Goal: Task Accomplishment & Management: Manage account settings

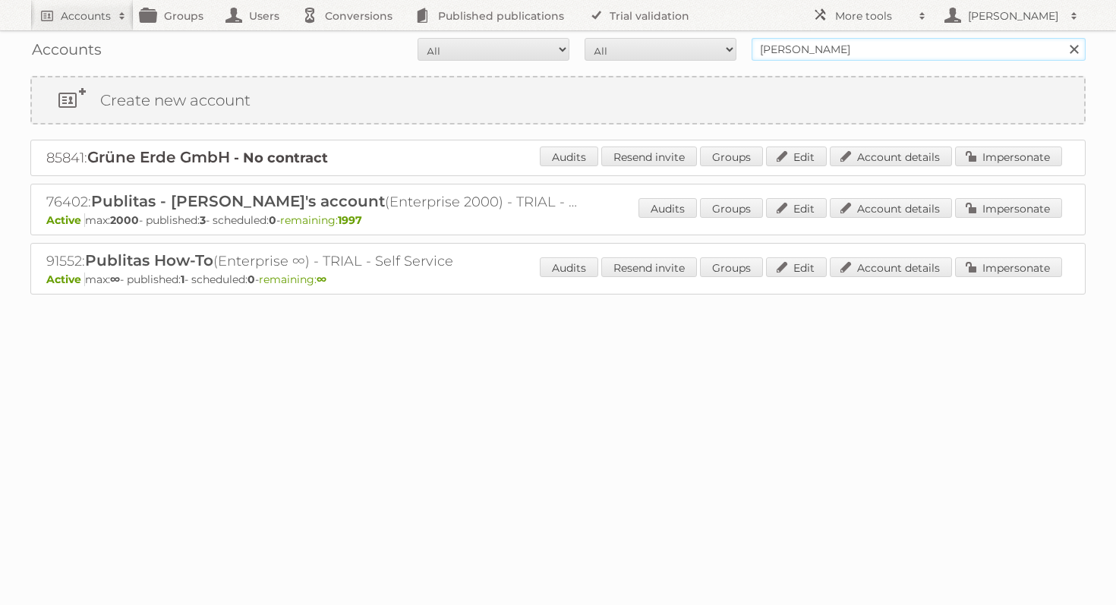
click at [862, 55] on input "agnieszka publitas" at bounding box center [918, 49] width 334 height 23
type input "american signature"
click at [1062, 38] on input "Search" at bounding box center [1073, 49] width 23 height 23
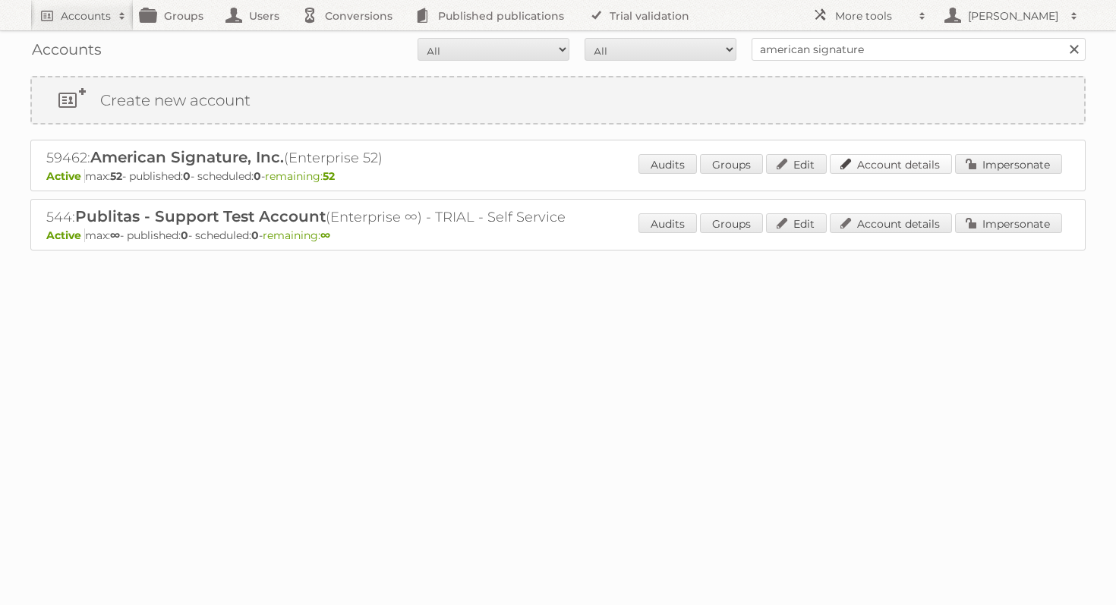
click at [912, 166] on link "Account details" at bounding box center [891, 164] width 122 height 20
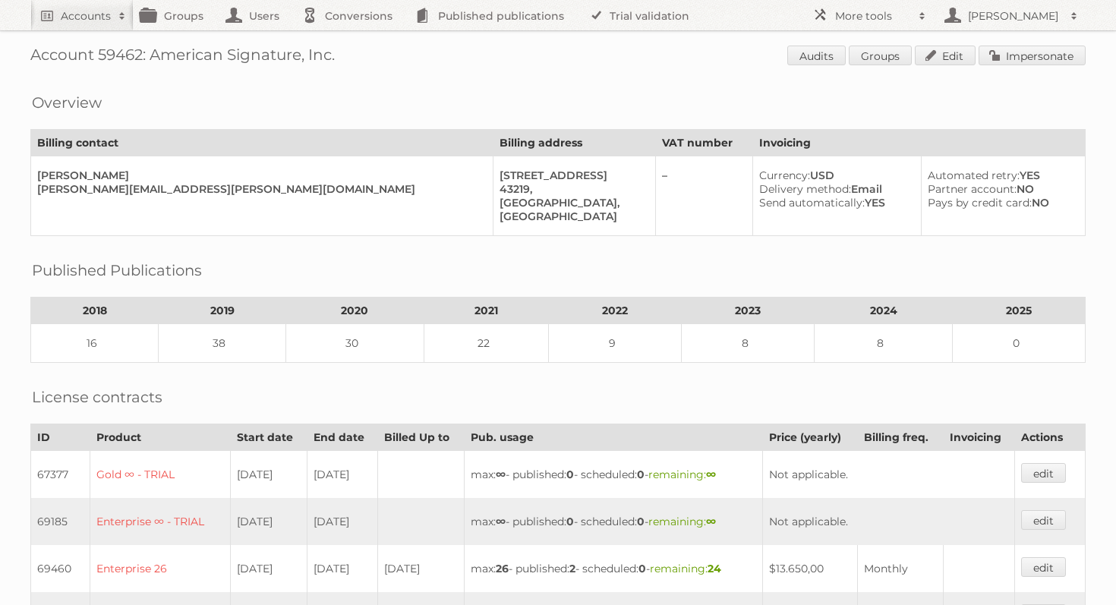
scroll to position [4, 0]
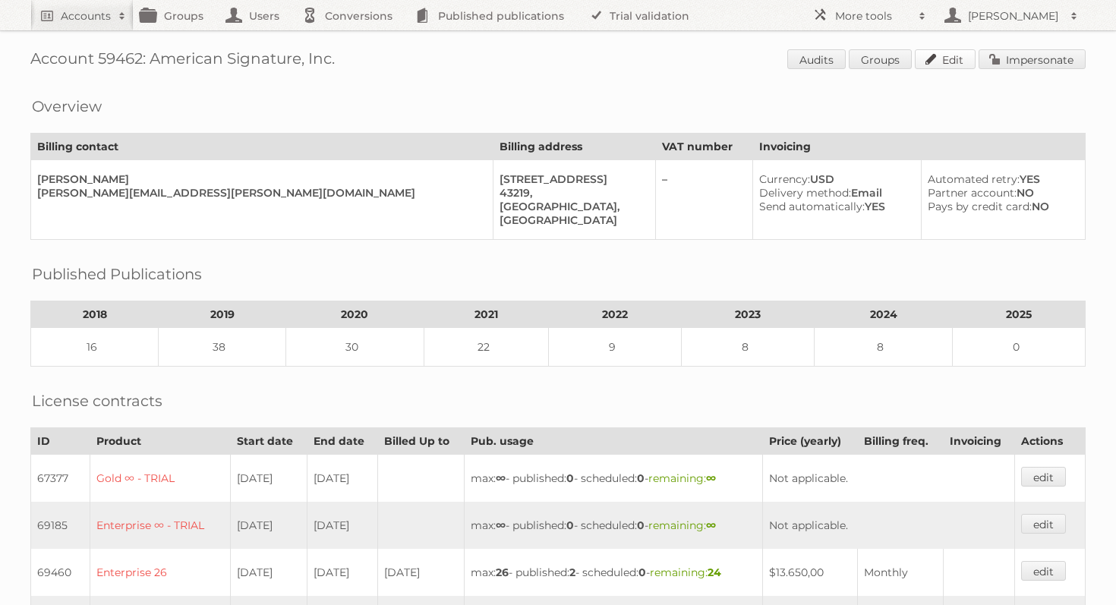
click at [927, 65] on link "Edit" at bounding box center [945, 59] width 61 height 20
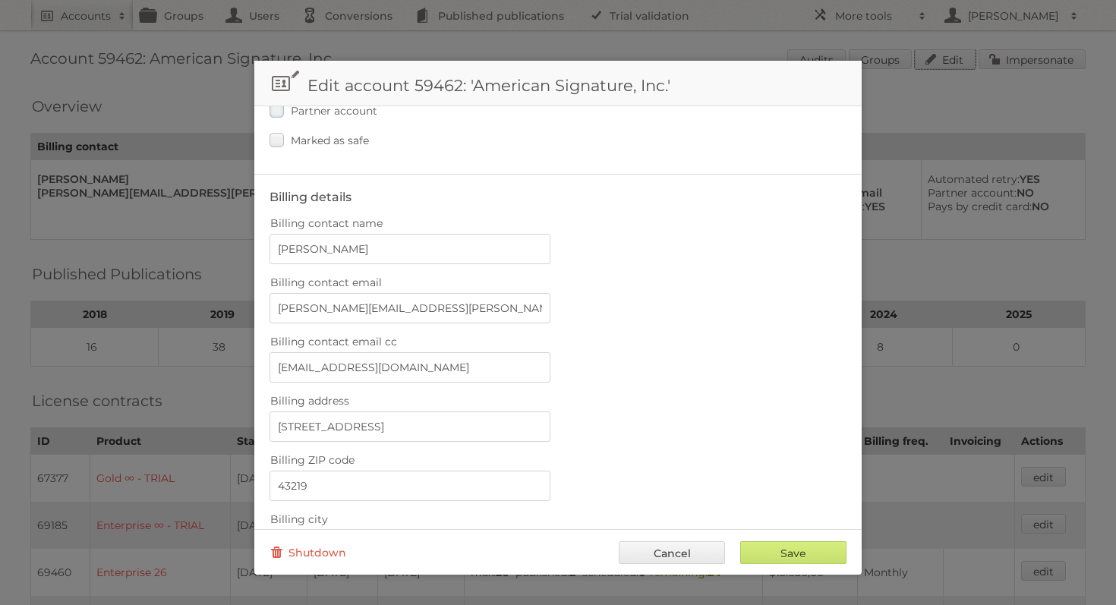
scroll to position [232, 0]
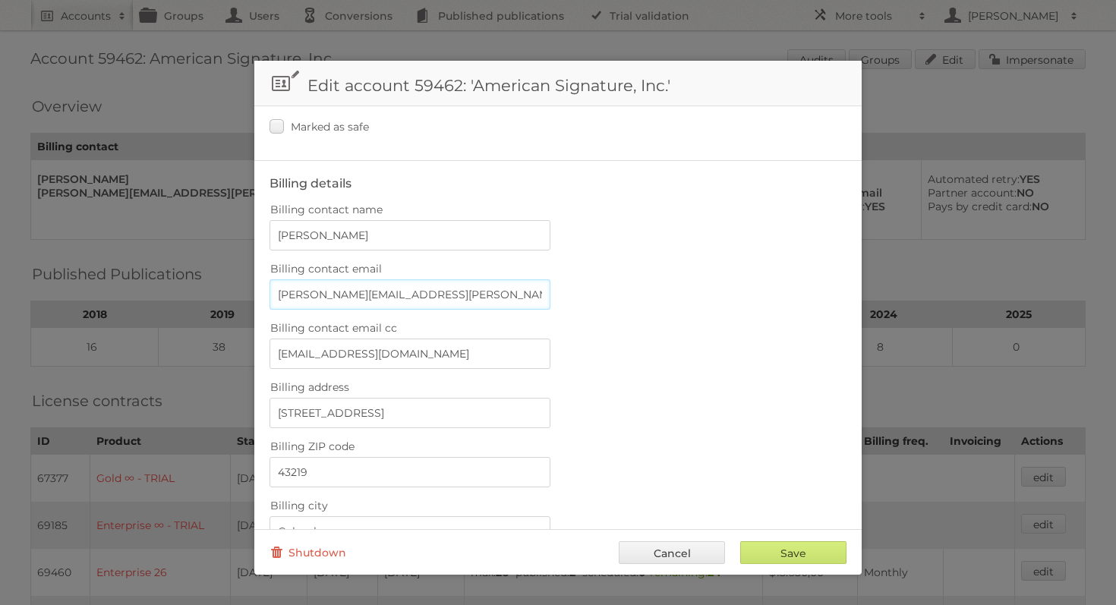
click at [346, 291] on input "ryan.dezso@americansignature.com" at bounding box center [409, 294] width 281 height 30
paste input "Megan Howells <Megan.Howells@americansignature.com>"
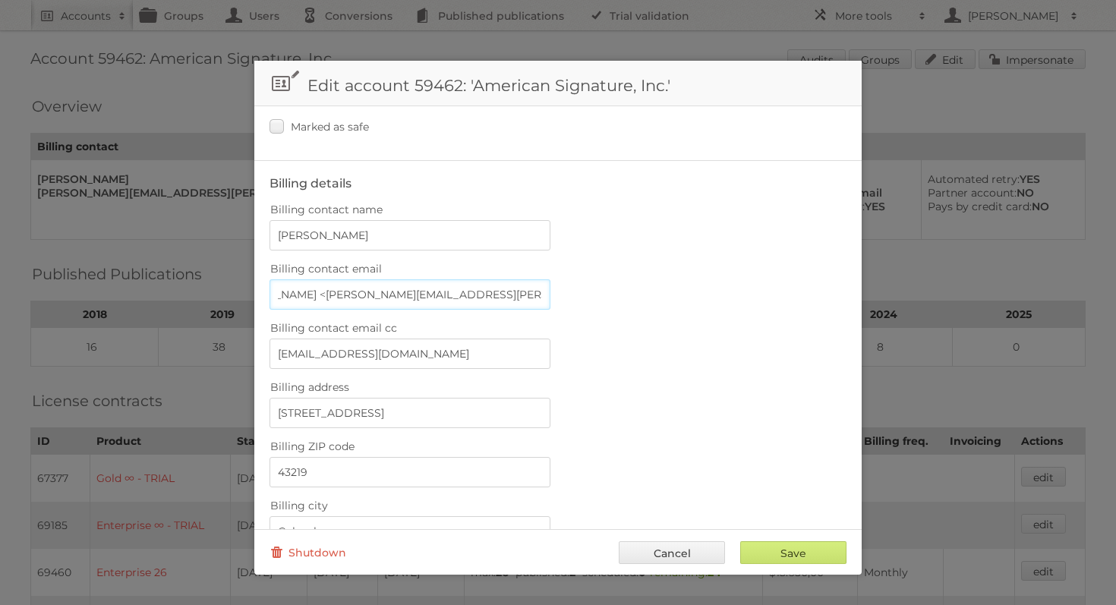
click at [329, 292] on input "Megan Howells <Megan.Howells@americansignature.com>" at bounding box center [409, 294] width 281 height 30
type input "Megan Howells <.Howells@americansignature.com>"
click at [288, 225] on input "Ryan Dezso" at bounding box center [409, 235] width 281 height 30
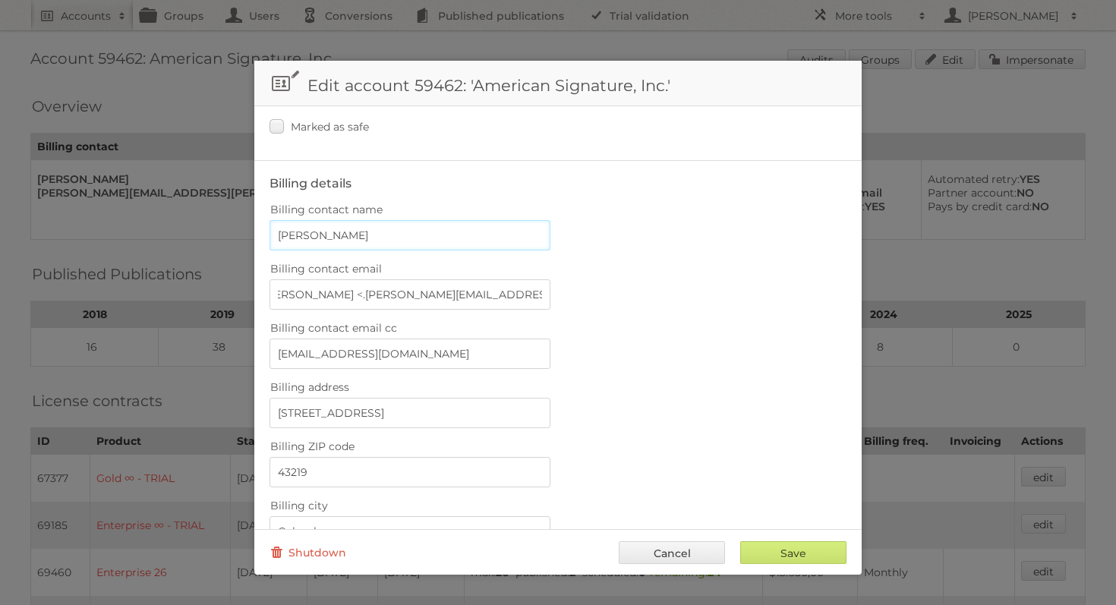
scroll to position [0, 0]
paste input "Megan"
click at [291, 231] on input "RyMeganan Dezso" at bounding box center [409, 235] width 281 height 30
click at [373, 236] on input "Meganan Dezso" at bounding box center [409, 235] width 281 height 30
type input "Megan"
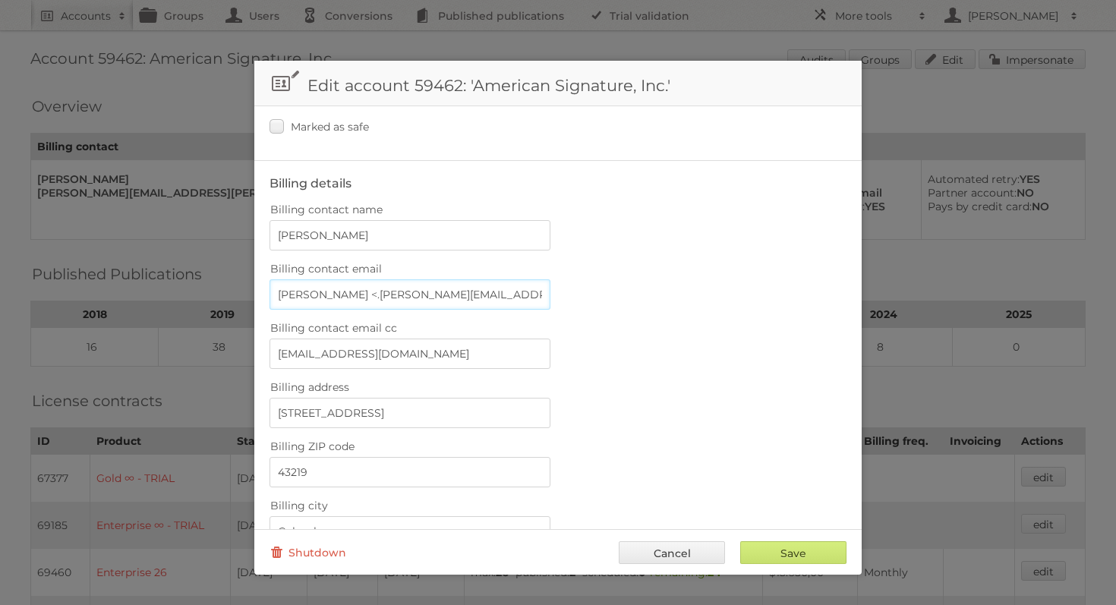
click at [342, 293] on input "Megan Howells <.Howells@americansignature.com>" at bounding box center [409, 294] width 281 height 30
type input "Megan <.Howells@americansignature.com>"
click at [352, 234] on input "Megan" at bounding box center [409, 235] width 281 height 30
paste input "Howells"
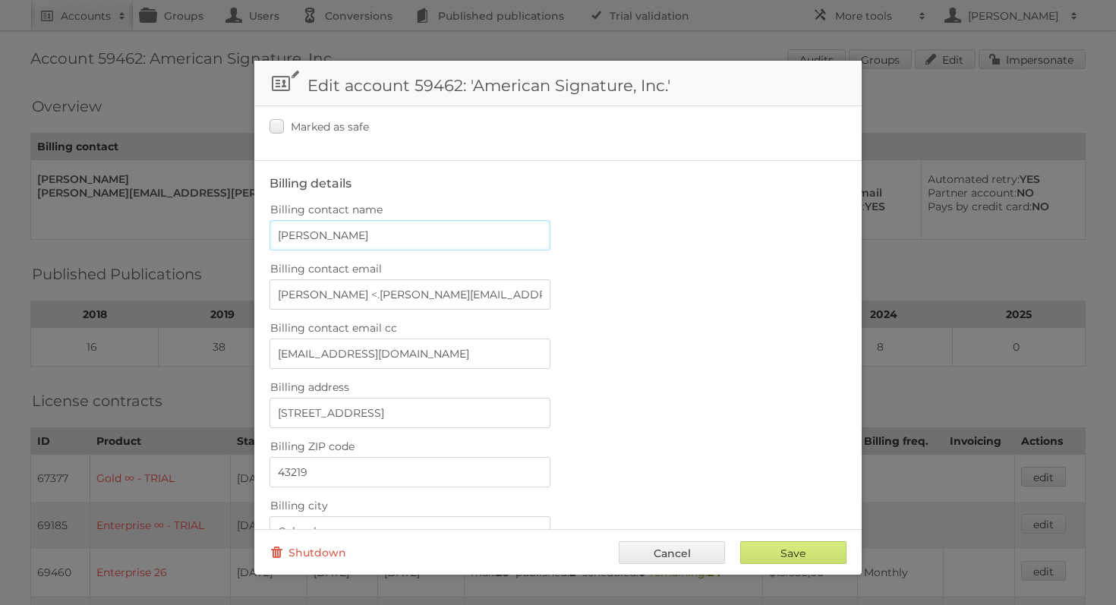
type input "Megan Howells"
click at [327, 291] on input "Megan <.Howells@americansignature.com>" at bounding box center [409, 294] width 281 height 30
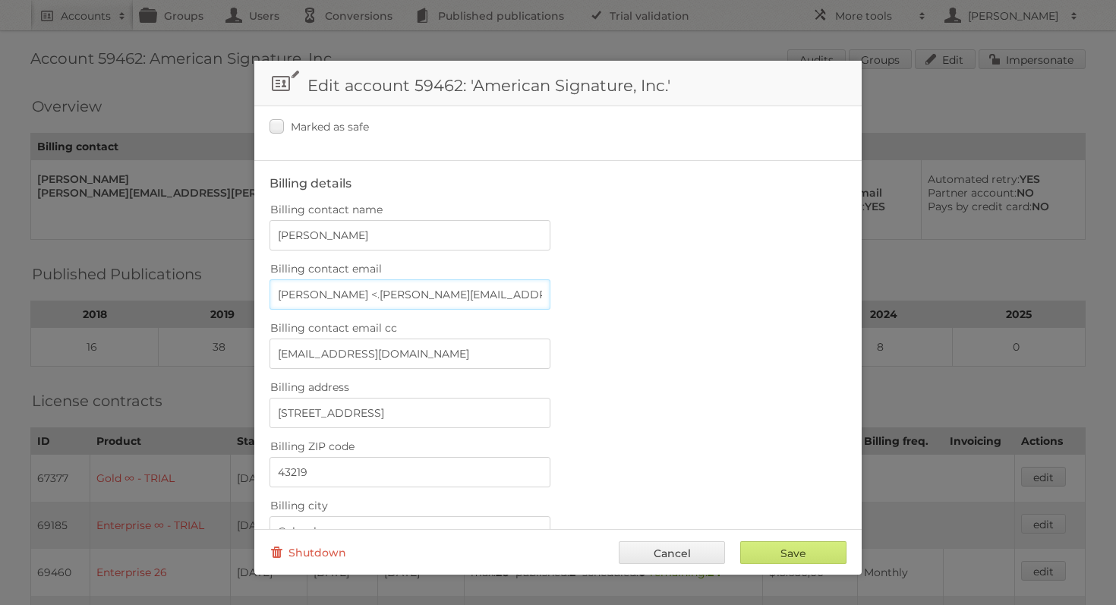
paste input "Howells"
paste input "Megan Howells <Megan.Howells@americansignature.com>"
drag, startPoint x: 318, startPoint y: 289, endPoint x: 213, endPoint y: 289, distance: 104.7
click at [213, 289] on body "Accounts Search Advanced Search Create new account Groups Users Conversions Pub…" at bounding box center [558, 298] width 1116 height 605
click at [505, 294] on input "Megan.Howells@americansignature.com>" at bounding box center [409, 294] width 281 height 30
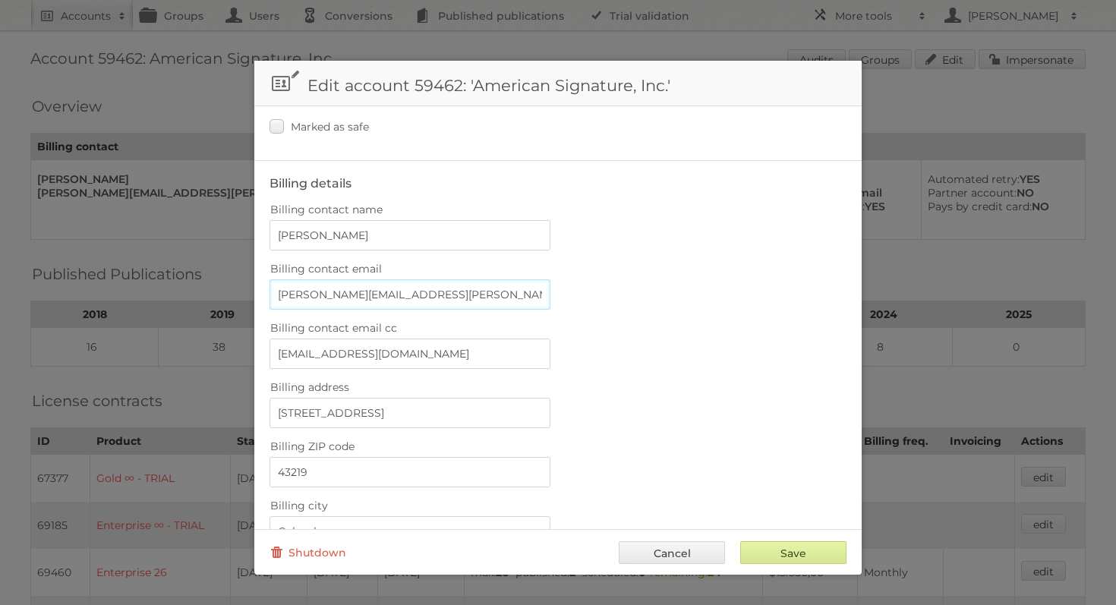
type input "Megan.Howells@americansignature.com"
click at [803, 555] on input "Save" at bounding box center [793, 552] width 106 height 23
type input "..."
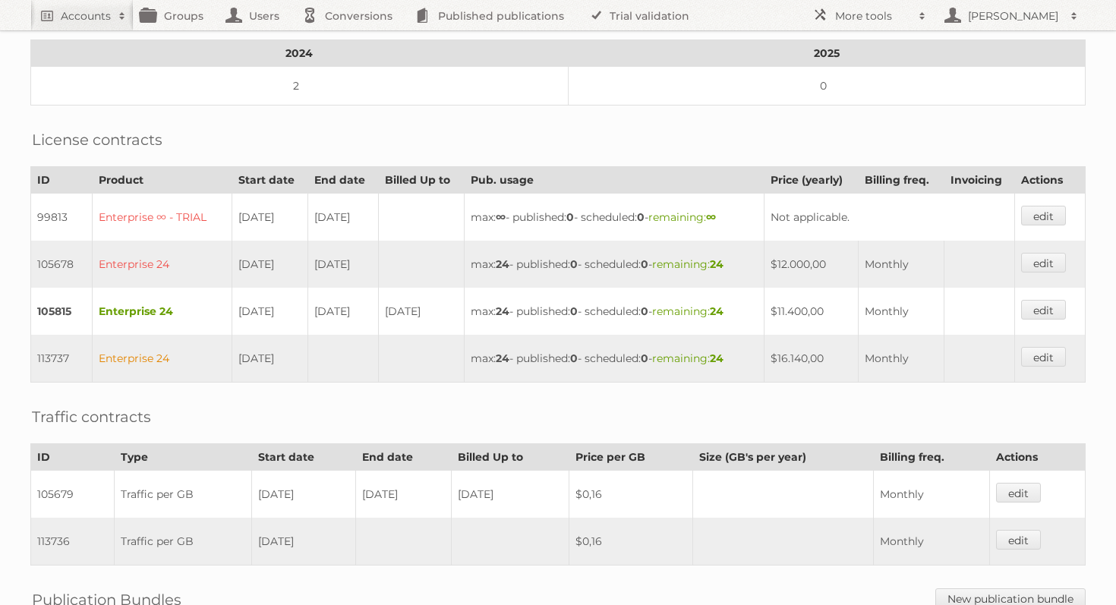
scroll to position [354, 0]
